Goal: Task Accomplishment & Management: Use online tool/utility

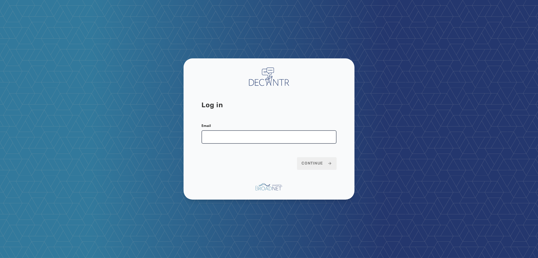
click at [217, 135] on input "Email" at bounding box center [269, 136] width 135 height 13
type input "**********"
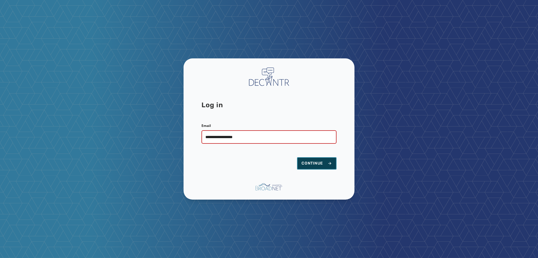
click at [315, 164] on span "Continue" at bounding box center [317, 163] width 31 height 6
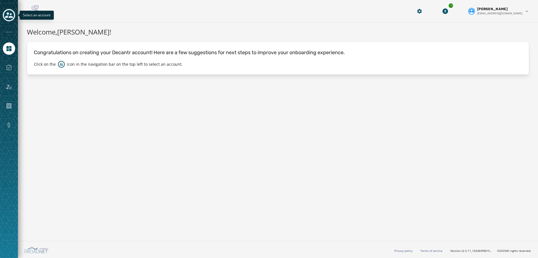
click at [4, 14] on div "Toggle account select drawer" at bounding box center [9, 15] width 10 height 10
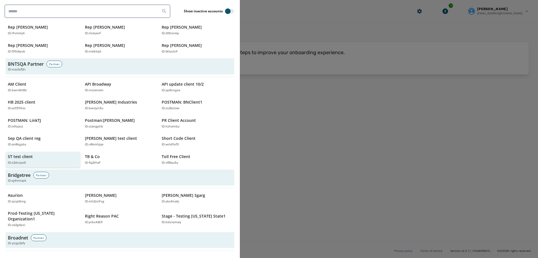
scroll to position [140, 0]
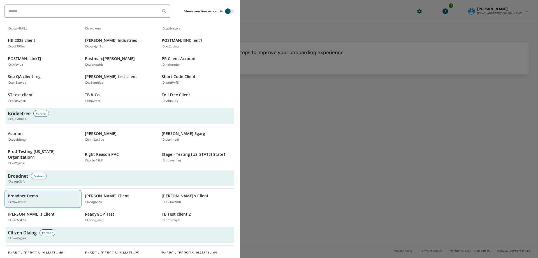
click at [35, 193] on p "Broadnet Demo" at bounding box center [23, 196] width 30 height 6
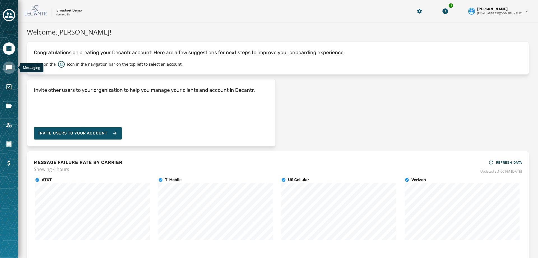
click at [5, 70] on link "Navigate to Messaging" at bounding box center [9, 67] width 12 height 12
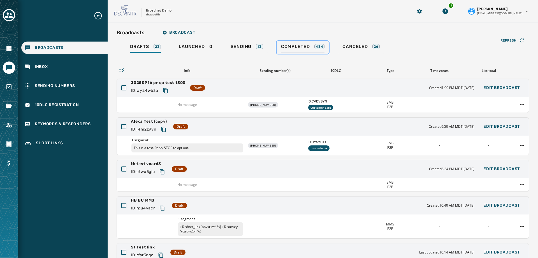
click at [295, 45] on span "Completed" at bounding box center [295, 47] width 29 height 6
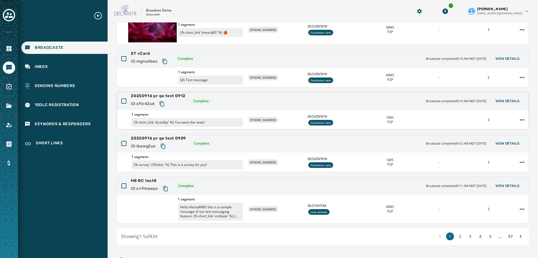
scroll to position [84, 0]
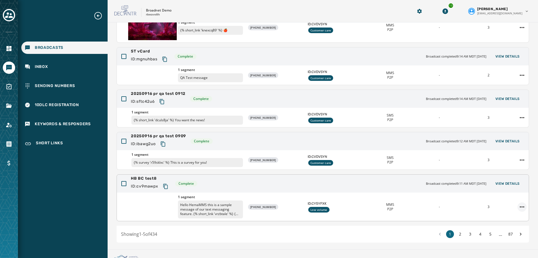
click at [518, 206] on html "Broadcasts Inbox Sending Numbers 10DLC Registration Keywords & Responders Short…" at bounding box center [269, 129] width 538 height 258
click at [502, 217] on div "Duplicate Broadcast" at bounding box center [502, 215] width 41 height 9
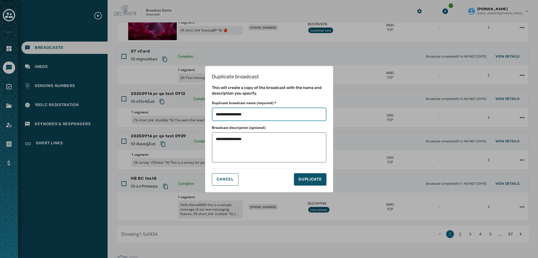
drag, startPoint x: 234, startPoint y: 115, endPoint x: 275, endPoint y: 118, distance: 40.5
click at [275, 118] on input "Duplicate broadcast name (required) *" at bounding box center [269, 113] width 115 height 13
type input "**********"
click at [314, 181] on span "DUPLICATE" at bounding box center [309, 179] width 23 height 6
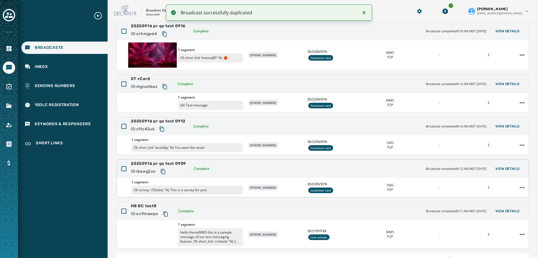
scroll to position [0, 0]
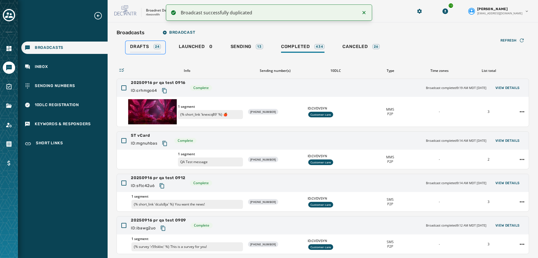
click at [144, 47] on span "Drafts" at bounding box center [139, 47] width 19 height 6
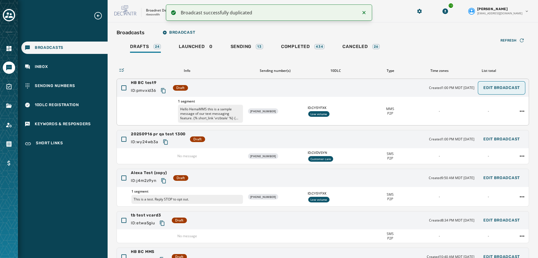
click at [495, 89] on span "Edit Broadcast" at bounding box center [501, 87] width 36 height 4
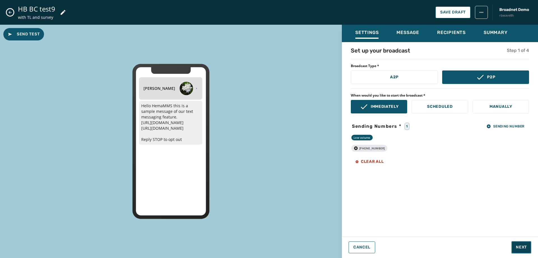
click at [517, 248] on span "Next" at bounding box center [521, 247] width 11 height 6
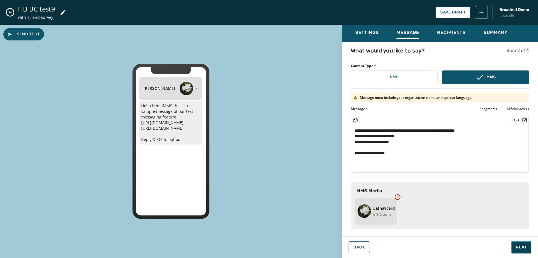
click at [518, 248] on span "Next" at bounding box center [521, 247] width 11 height 6
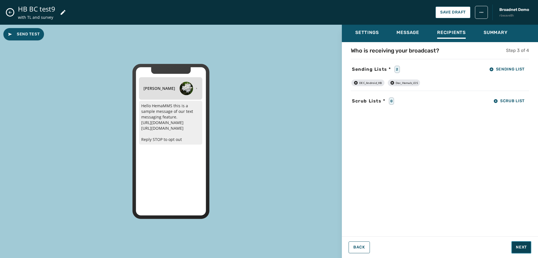
click at [517, 247] on span "Next" at bounding box center [521, 247] width 11 height 6
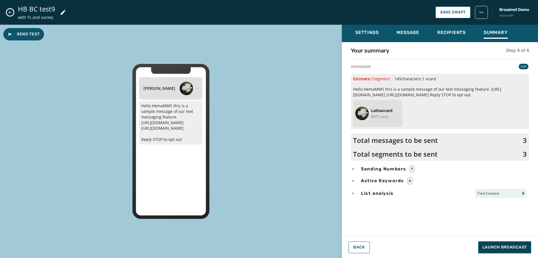
click at [517, 246] on span "Launch Broadcast" at bounding box center [505, 247] width 44 height 6
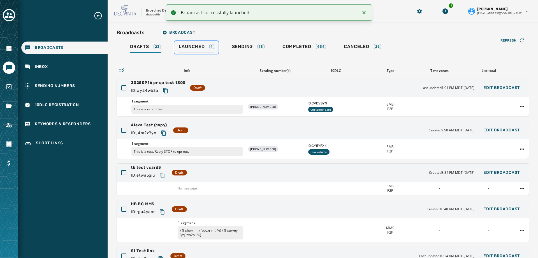
click at [198, 47] on span "Launched" at bounding box center [192, 47] width 26 height 6
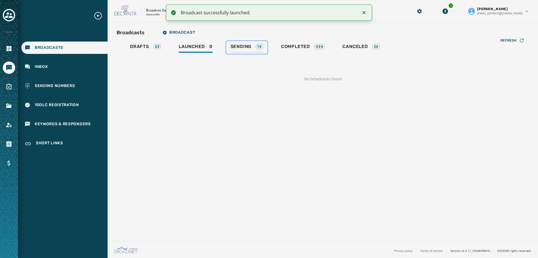
click at [234, 48] on span "Sending" at bounding box center [241, 47] width 21 height 6
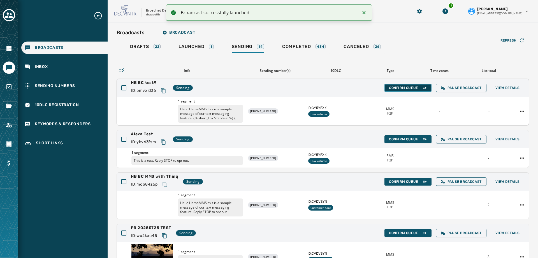
click at [403, 84] on button "Confirm Queue" at bounding box center [408, 88] width 47 height 8
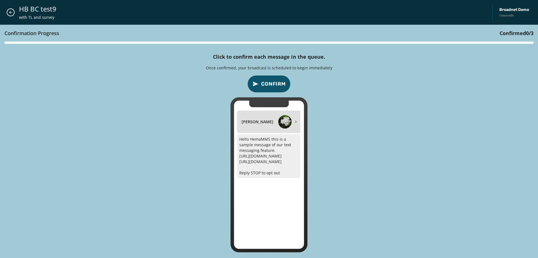
click at [275, 80] on button "Confirm" at bounding box center [268, 83] width 43 height 17
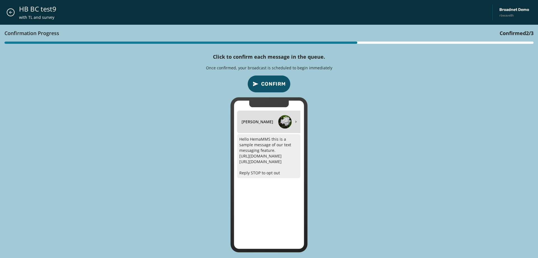
click at [275, 80] on button "Confirm" at bounding box center [268, 83] width 43 height 17
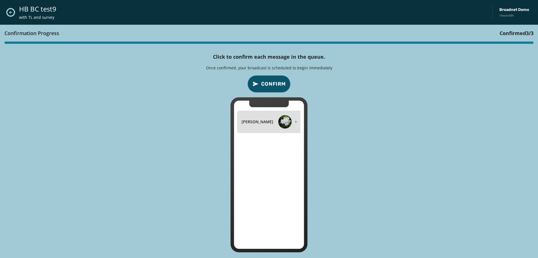
click at [11, 11] on icon "Close admin drawer" at bounding box center [10, 12] width 4 height 4
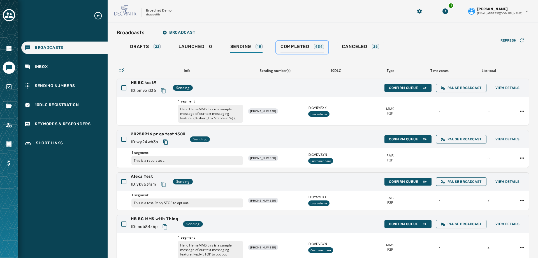
click at [290, 48] on span "Completed" at bounding box center [295, 47] width 29 height 6
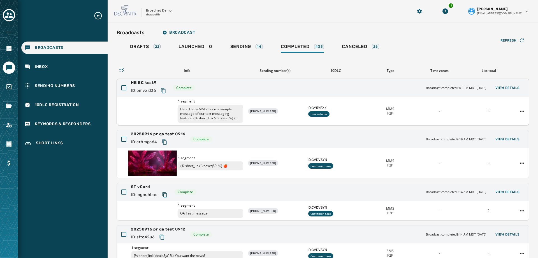
click at [502, 82] on div "HB BC test9 ID: pmvxid36 Complete Broadcast completed 1:01 PM MDT September 16,…" at bounding box center [323, 88] width 412 height 18
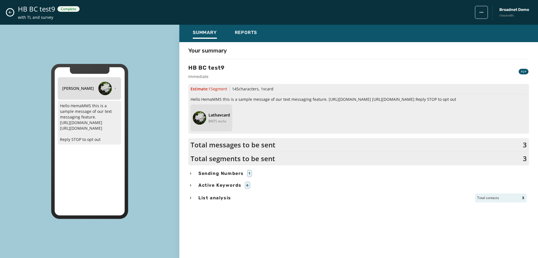
scroll to position [92, 0]
click at [231, 30] on button "Reports" at bounding box center [245, 33] width 31 height 13
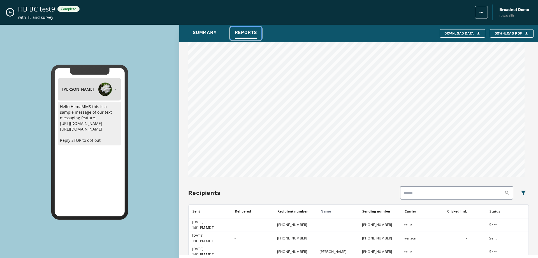
scroll to position [308, 0]
click at [495, 33] on span "Download PDF" at bounding box center [512, 33] width 34 height 4
click at [6, 12] on div "HB BC test9 Complete with TL and survey Broadnet Demo rbwave8h" at bounding box center [269, 12] width 538 height 25
click at [8, 11] on button "Close admin drawer" at bounding box center [10, 12] width 7 height 7
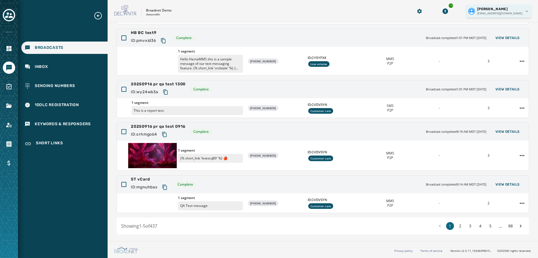
click at [522, 14] on html "Broadcasts Inbox Sending Numbers 10DLC Registration Keywords & Responders Short…" at bounding box center [269, 129] width 538 height 258
click at [503, 20] on div "Logout" at bounding box center [500, 22] width 63 height 9
